Goal: Information Seeking & Learning: Learn about a topic

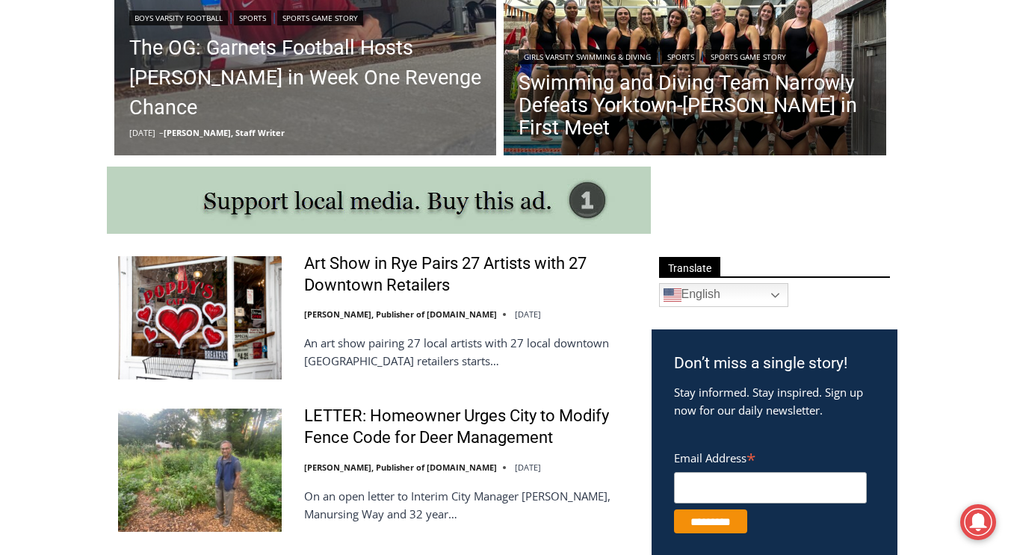
click at [0, 0] on div "Your Search is Over Everything You Need to Know About Rye for FREE in Your Inbo…" at bounding box center [0, 0] width 0 height 0
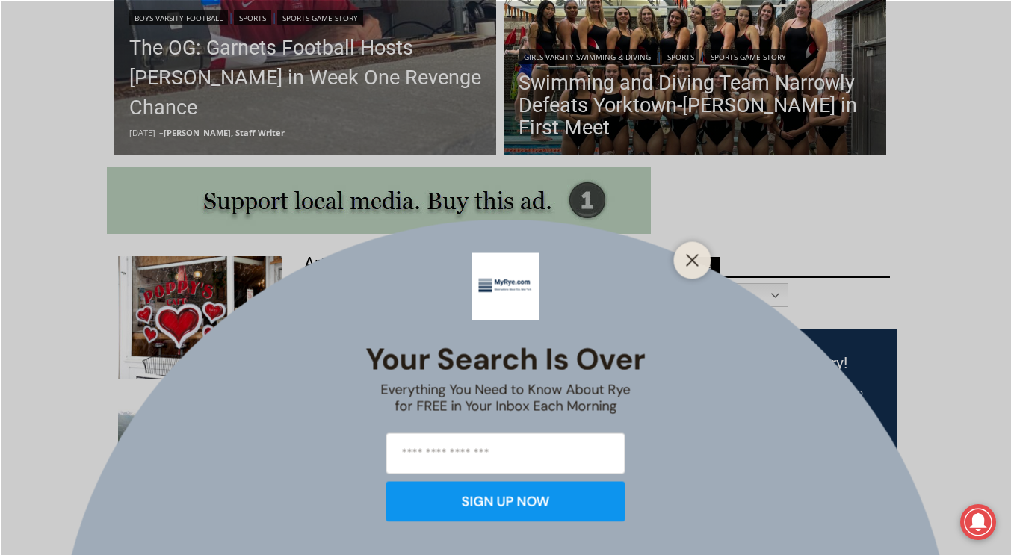
click at [274, 106] on div "Your Search is Over Everything You Need to Know About Rye for FREE in Your Inbo…" at bounding box center [505, 277] width 1011 height 555
click at [274, 119] on div "Your Search is Over Everything You Need to Know About Rye for FREE in Your Inbo…" at bounding box center [505, 277] width 1011 height 555
click at [696, 257] on line "Close" at bounding box center [692, 260] width 10 height 10
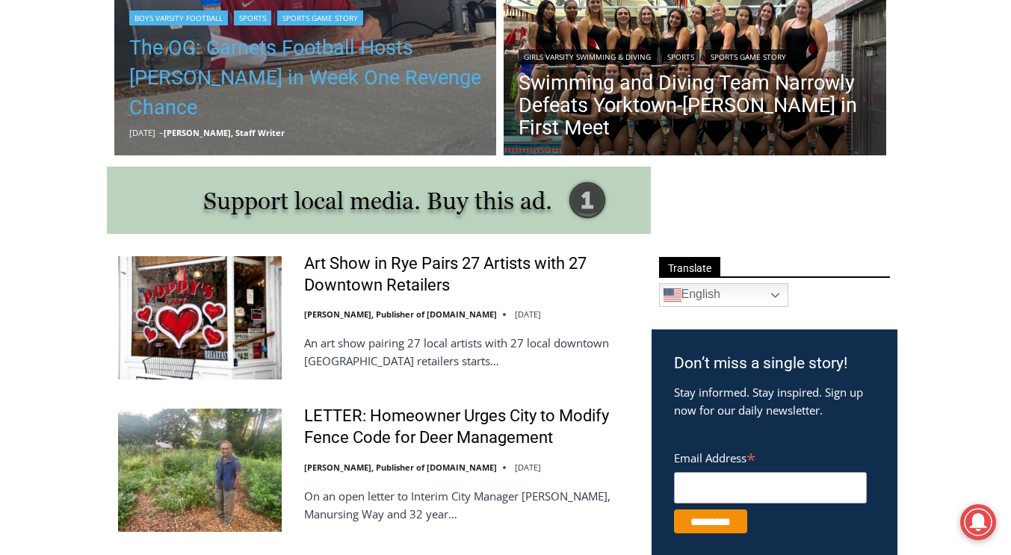
click at [332, 118] on link "The OG: Garnets Football Hosts [PERSON_NAME] in Week One Revenge Chance" at bounding box center [305, 78] width 353 height 90
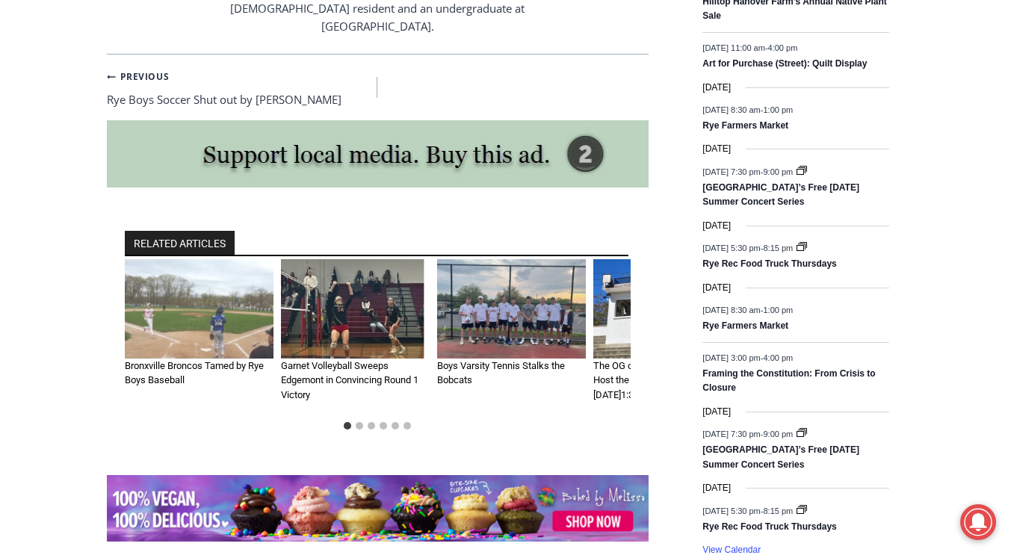
scroll to position [2064, 0]
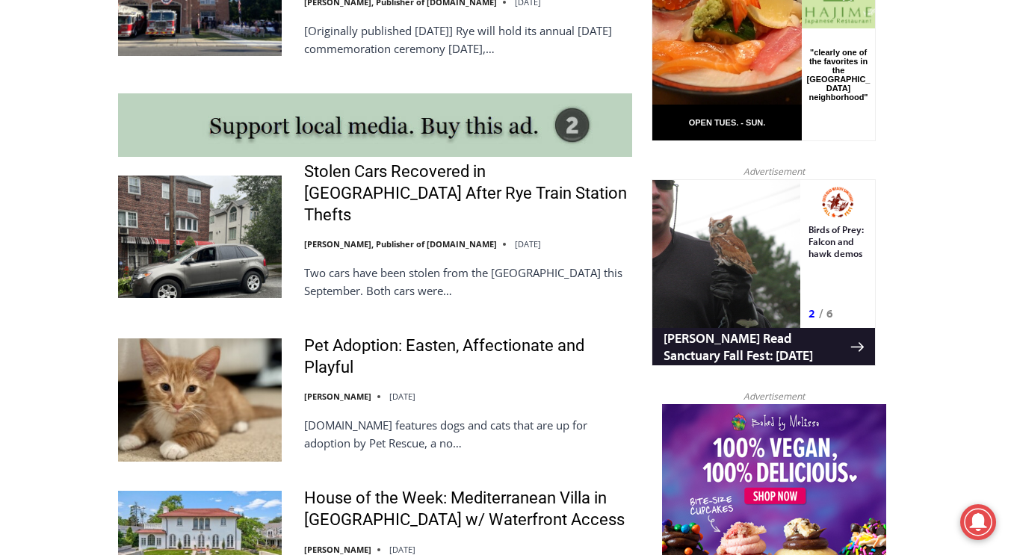
scroll to position [1285, 0]
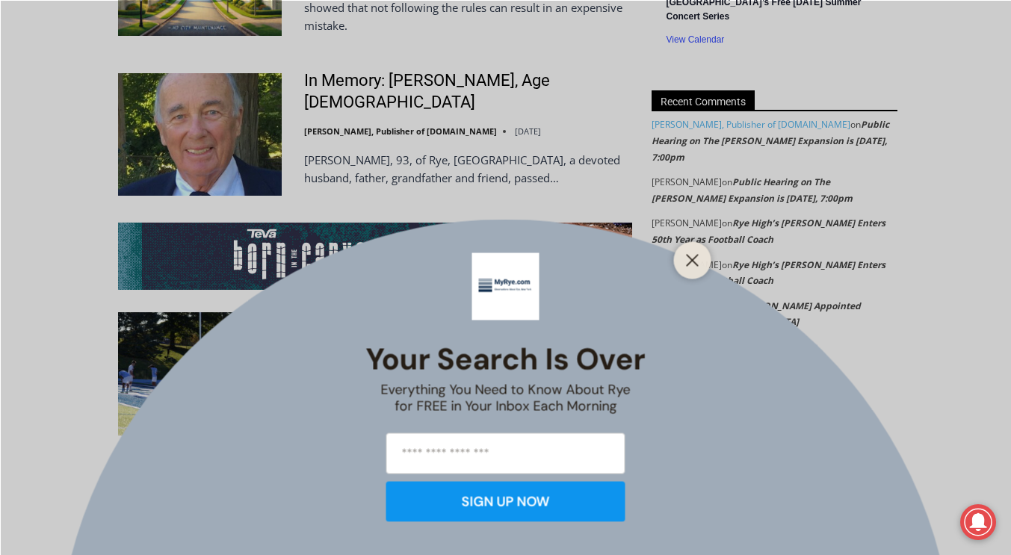
scroll to position [2740, 0]
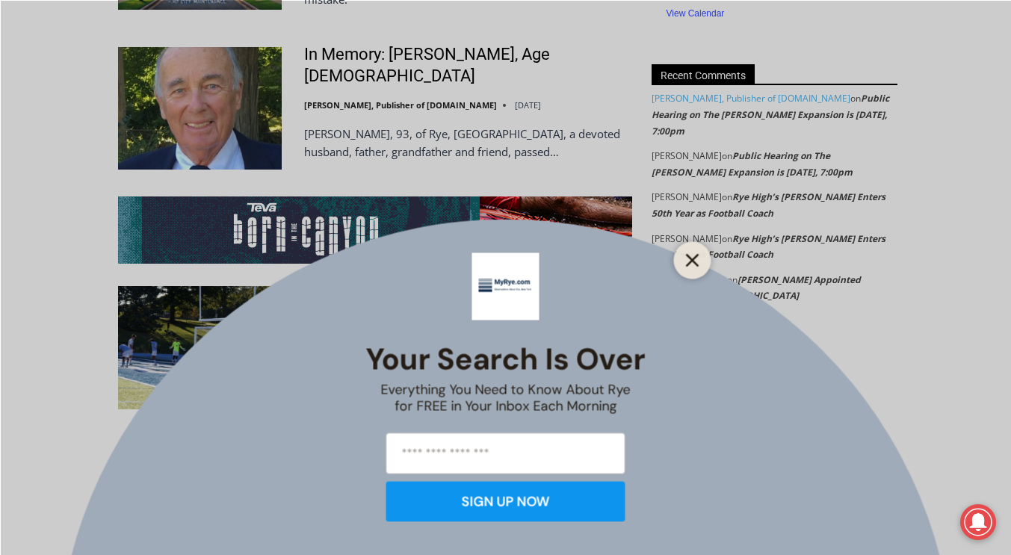
click at [684, 261] on button "Close" at bounding box center [692, 260] width 21 height 21
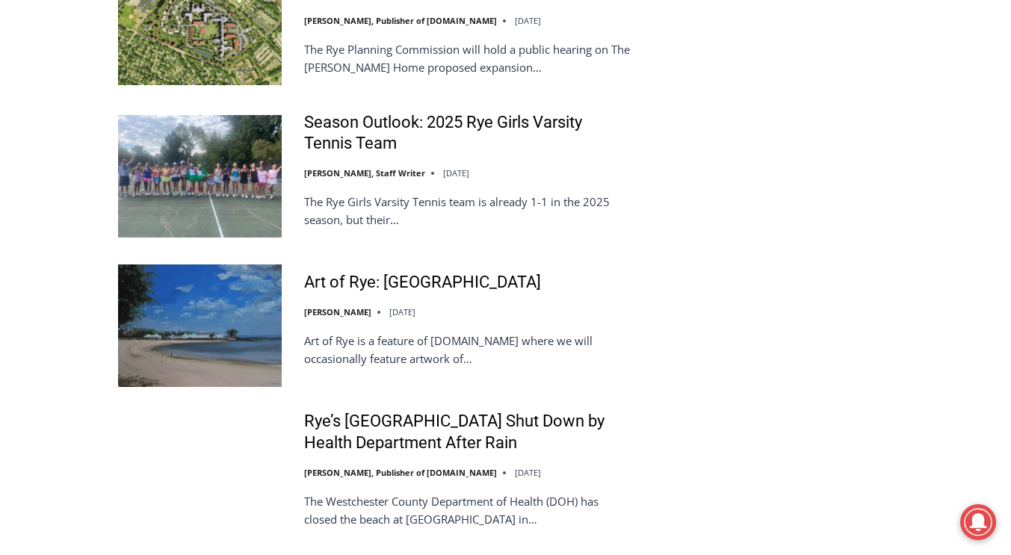
scroll to position [3397, 0]
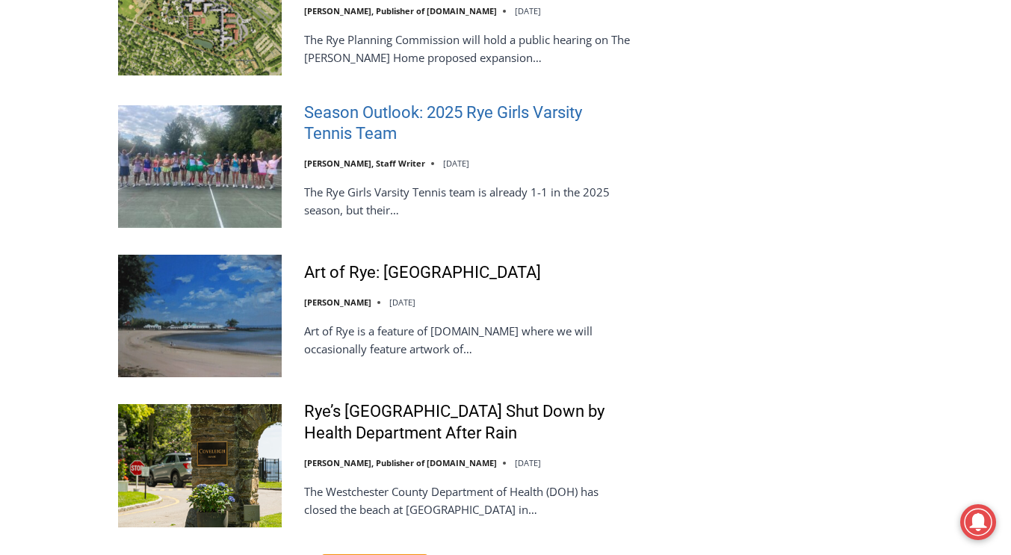
click at [500, 102] on link "Season Outlook: 2025 Rye Girls Varsity Tennis Team" at bounding box center [468, 123] width 328 height 43
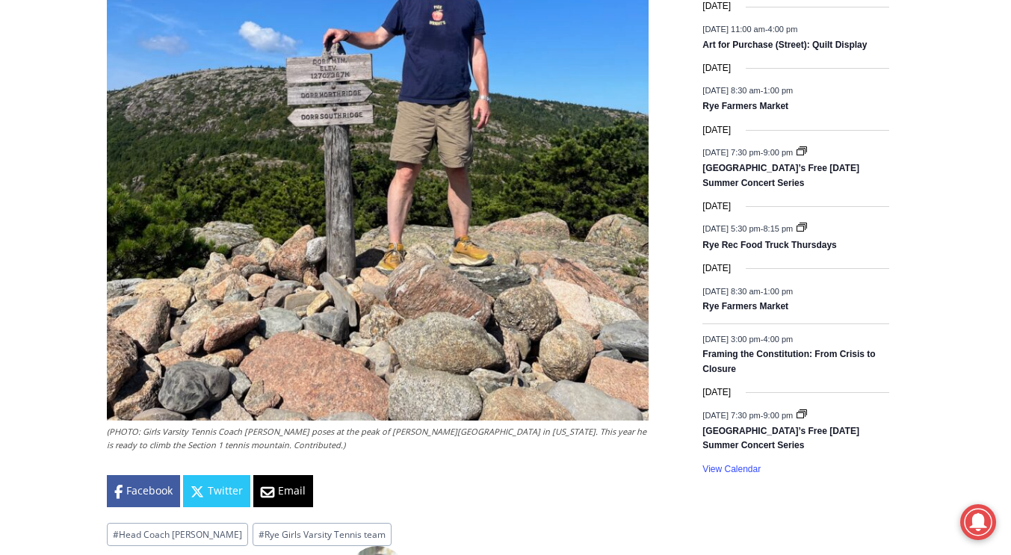
scroll to position [2182, 0]
